Goal: Task Accomplishment & Management: Manage account settings

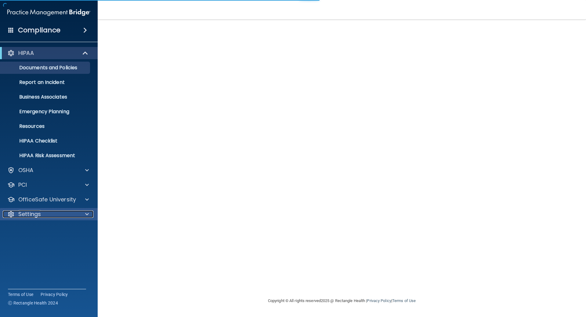
click at [30, 217] on p "Settings" at bounding box center [29, 214] width 23 height 7
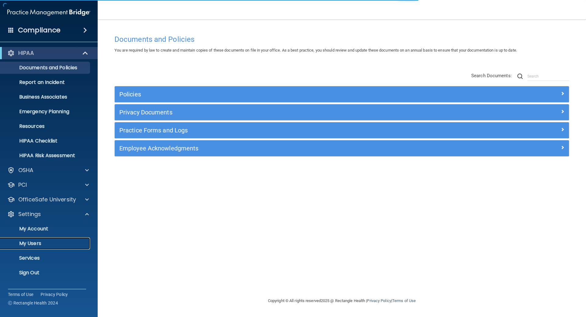
click at [32, 240] on p "My Users" at bounding box center [45, 243] width 83 height 6
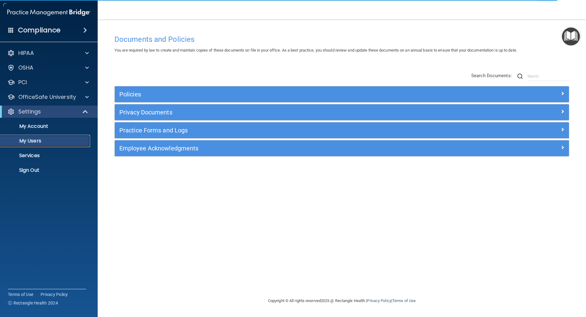
select select "20"
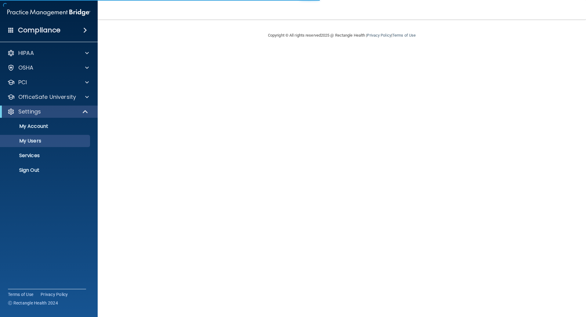
select select "20"
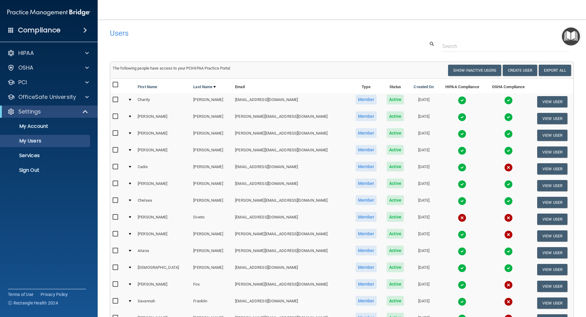
click at [46, 200] on accordion "HIPAA Documents and Policies Report an Incident Business Associates Emergency P…" at bounding box center [49, 141] width 98 height 193
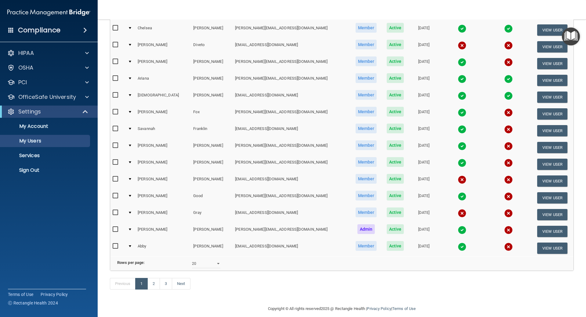
scroll to position [183, 0]
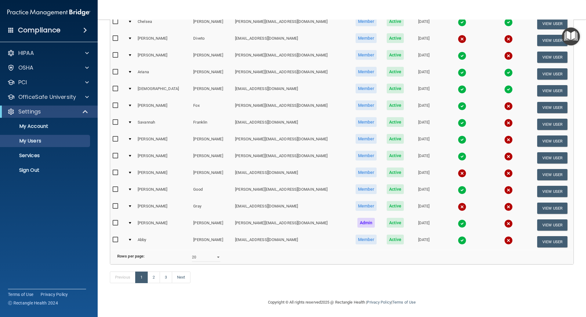
click at [458, 35] on img at bounding box center [462, 39] width 9 height 9
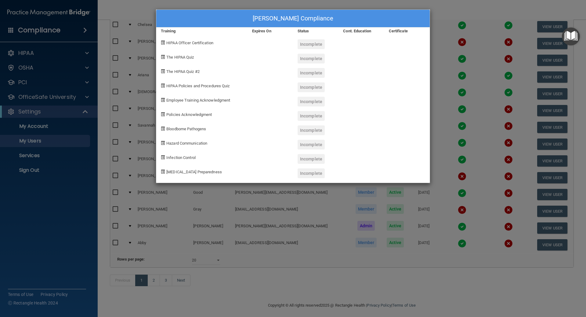
click at [235, 266] on div "[PERSON_NAME] Compliance Training Expires On Status Cont. Education Certificate…" at bounding box center [293, 158] width 586 height 317
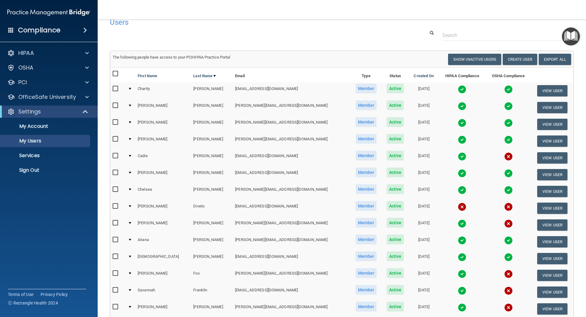
scroll to position [0, 0]
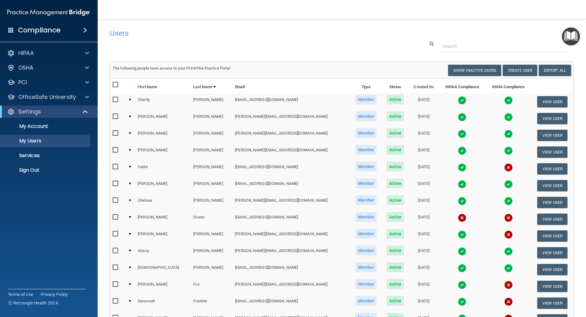
click at [304, 70] on div "The following people have access to your PCIHIPAA Practice Portal" at bounding box center [225, 68] width 234 height 7
drag, startPoint x: 184, startPoint y: 46, endPoint x: 231, endPoint y: 62, distance: 49.5
click at [192, 50] on div at bounding box center [341, 46] width 473 height 11
